Goal: Task Accomplishment & Management: Manage account settings

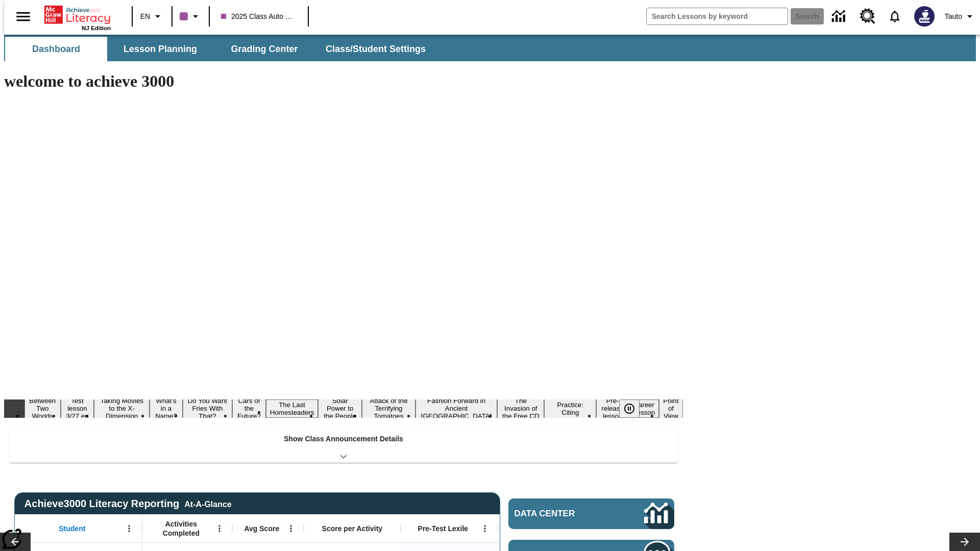
type input "-1"
click at [955, 16] on span "Tauto" at bounding box center [953, 16] width 17 height 11
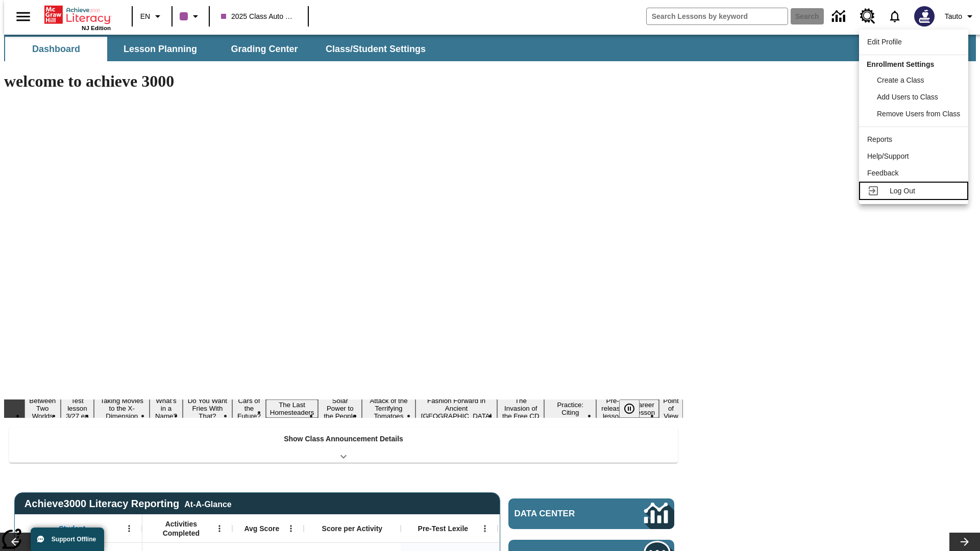
click at [915, 191] on span "Log Out" at bounding box center [903, 191] width 26 height 8
